Goal: Task Accomplishment & Management: Complete application form

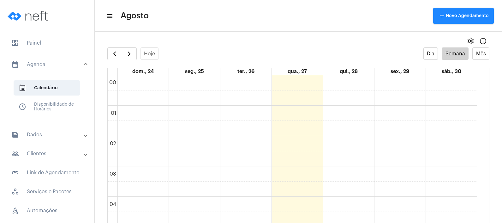
click at [61, 49] on span "dashboard Painel" at bounding box center [47, 42] width 82 height 15
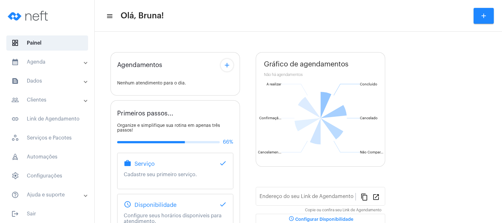
click at [60, 55] on mat-expansion-panel-header "calendar_month_outlined Agenda" at bounding box center [49, 61] width 91 height 15
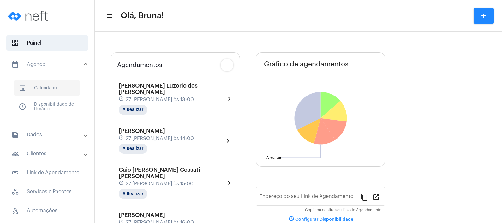
click at [58, 80] on span "calendar_month_outlined Calendário" at bounding box center [47, 87] width 67 height 15
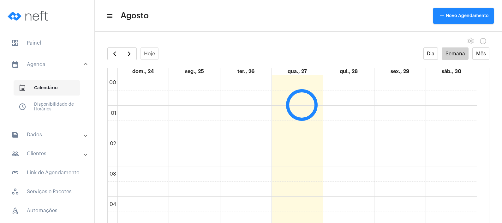
scroll to position [182, 0]
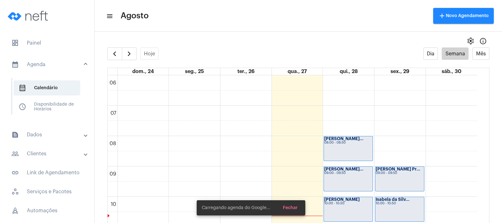
click at [47, 133] on mat-panel-title "text_snippet_outlined Dados" at bounding box center [47, 135] width 73 height 8
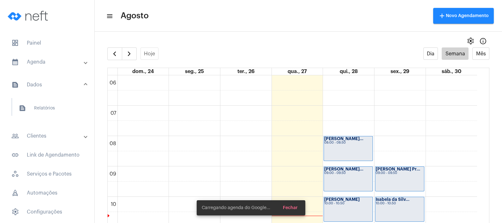
click at [51, 132] on mat-panel-title "people_outline Clientes" at bounding box center [47, 136] width 73 height 8
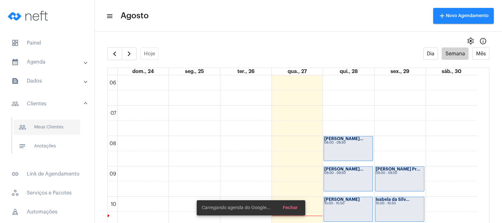
click at [53, 129] on span "people_outline Meus Clientes" at bounding box center [47, 126] width 67 height 15
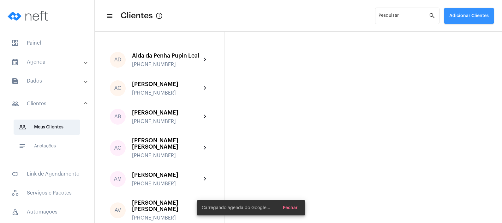
click at [464, 14] on span "Adicionar Clientes" at bounding box center [468, 16] width 39 height 4
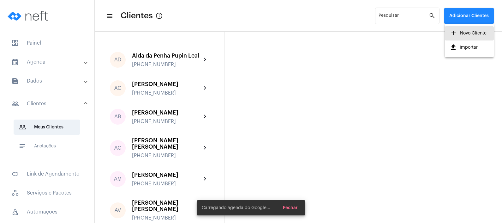
click at [460, 32] on span "add Novo Cliente" at bounding box center [468, 32] width 37 height 11
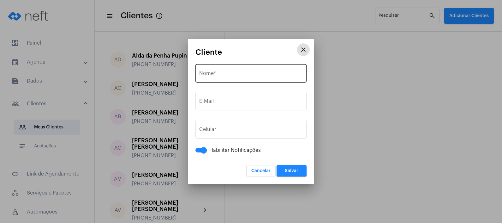
click at [207, 72] on input "Nome *" at bounding box center [251, 75] width 104 height 6
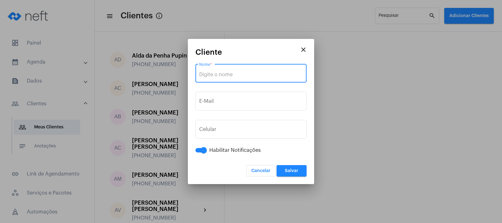
paste input "[PERSON_NAME] [PERSON_NAME]"
type input "[PERSON_NAME] [PERSON_NAME]"
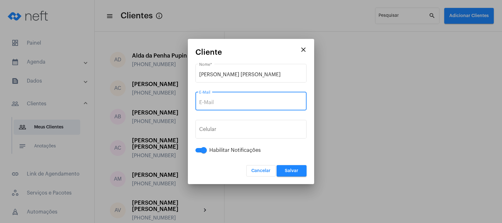
click at [219, 104] on input "E-Mail" at bounding box center [251, 102] width 104 height 6
paste input "[EMAIL_ADDRESS][DOMAIN_NAME]"
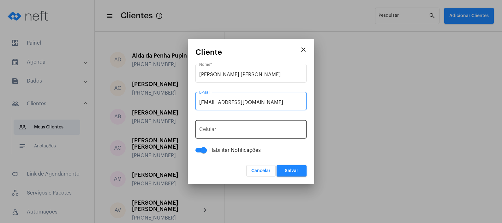
type input "[EMAIL_ADDRESS][DOMAIN_NAME]"
click at [221, 129] on span "+55" at bounding box center [218, 130] width 8 height 5
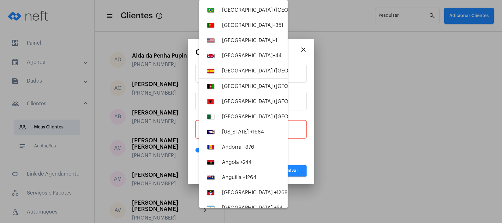
click at [296, 124] on div at bounding box center [251, 111] width 502 height 223
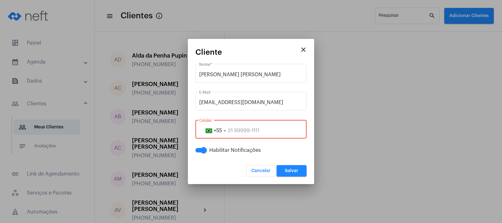
click at [241, 130] on input "tel" at bounding box center [251, 131] width 104 height 6
paste input "28999795493"
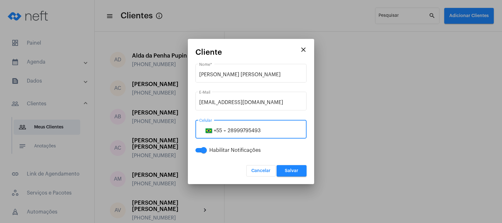
type input "28999795493"
click at [294, 167] on button "Salvar" at bounding box center [292, 170] width 30 height 11
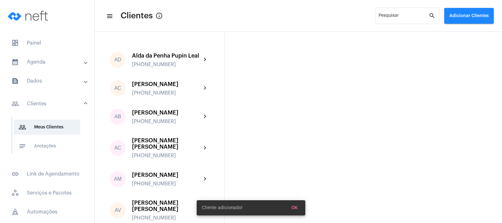
click at [33, 58] on mat-panel-title "calendar_month_outlined Agenda" at bounding box center [47, 62] width 73 height 8
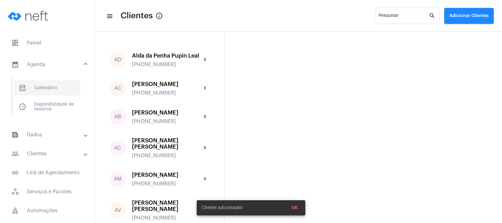
click at [46, 86] on span "calendar_month_outlined Calendário" at bounding box center [47, 87] width 67 height 15
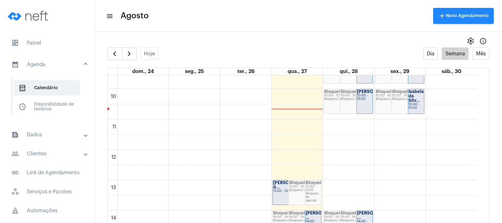
scroll to position [340, 0]
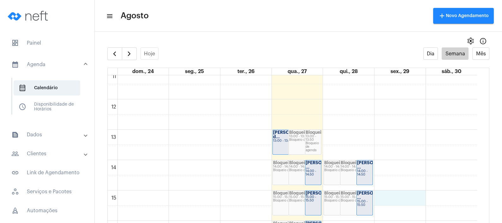
click at [397, 193] on div "00 01 02 03 04 05 06 07 08 09 10 11 12 13 14 15 16 17 18 19 20 21 22 23 [PERSON…" at bounding box center [293, 99] width 370 height 728
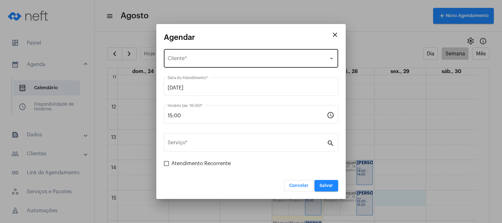
click at [261, 57] on div "Selecione o Cliente" at bounding box center [248, 60] width 161 height 6
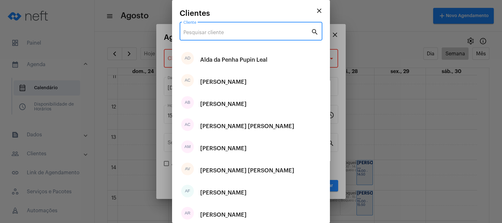
click at [253, 33] on input "Cliente" at bounding box center [247, 33] width 128 height 6
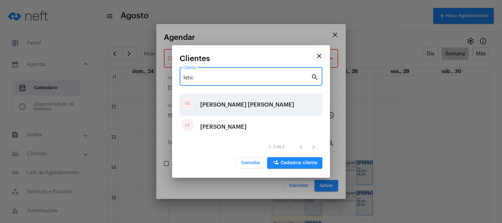
type input "letic"
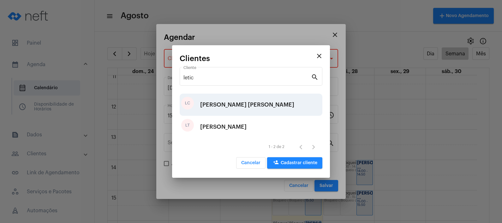
click at [263, 109] on div "[PERSON_NAME] [PERSON_NAME]" at bounding box center [247, 104] width 94 height 19
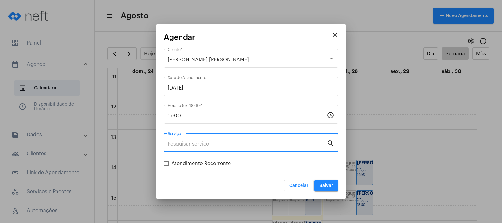
click at [240, 144] on input "Serviço *" at bounding box center [247, 144] width 159 height 6
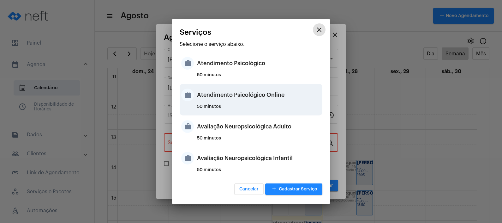
click at [257, 101] on div "Atendimento Psicológico Online" at bounding box center [259, 94] width 124 height 19
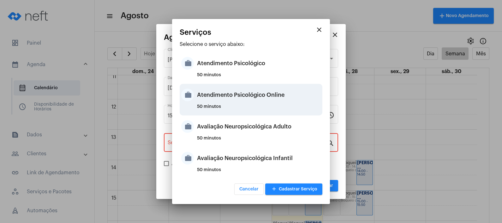
type input "Atendimento Psicológico Online"
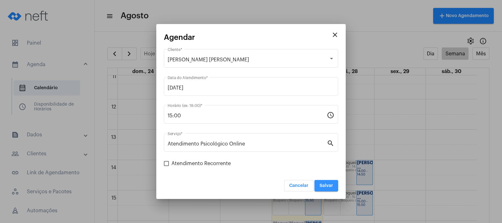
click at [330, 185] on span "Salvar" at bounding box center [327, 185] width 14 height 4
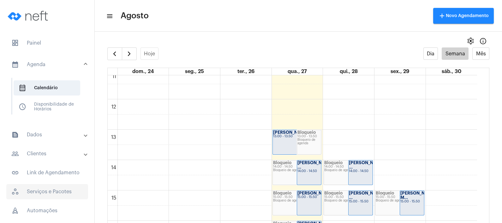
click at [60, 189] on span "workspaces_outlined Serviços e Pacotes" at bounding box center [47, 191] width 82 height 15
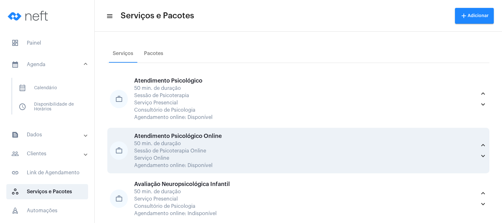
click at [354, 150] on div "Sessão de Psicoterapia Online" at bounding box center [305, 151] width 342 height 6
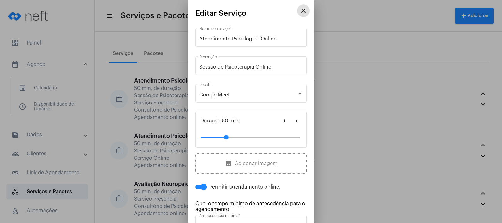
click at [300, 7] on mat-icon "close" at bounding box center [304, 11] width 8 height 8
